Goal: Navigation & Orientation: Go to known website

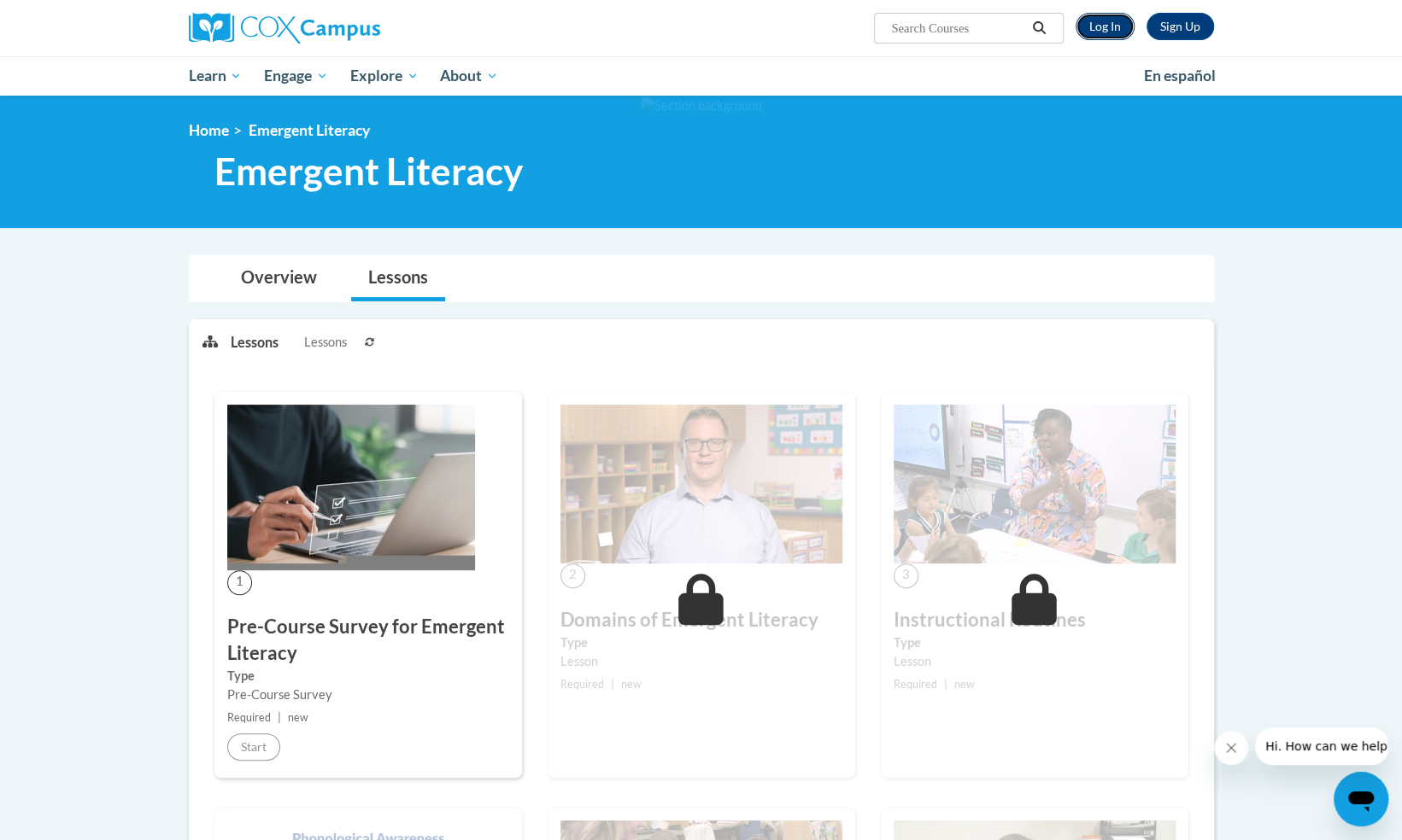
click at [1106, 21] on link "Log In" at bounding box center [1105, 26] width 59 height 27
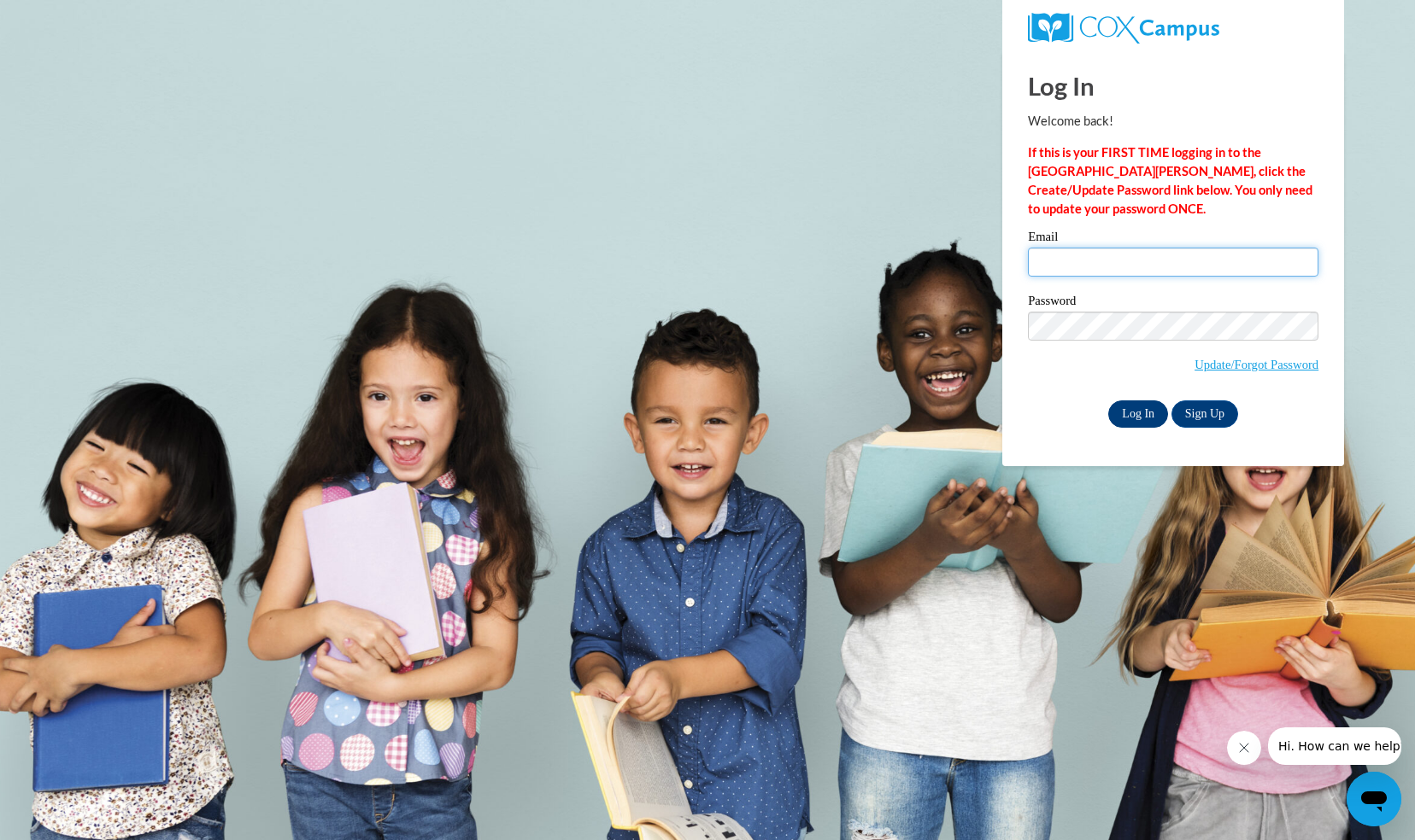
type input "[EMAIL_ADDRESS][DOMAIN_NAME]"
click at [1136, 413] on input "Log In" at bounding box center [1137, 414] width 60 height 27
